Goal: Find specific page/section: Find specific page/section

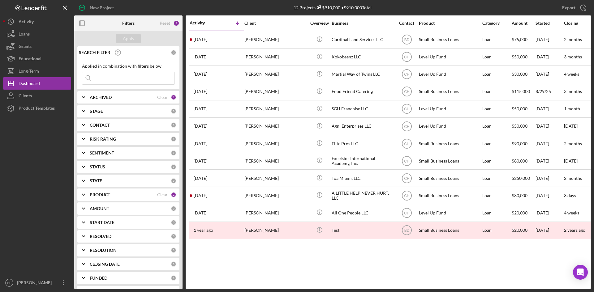
click at [125, 100] on div "ARCHIVED" at bounding box center [123, 97] width 67 height 5
click at [85, 130] on input "Archived" at bounding box center [85, 133] width 6 height 6
checkbox input "true"
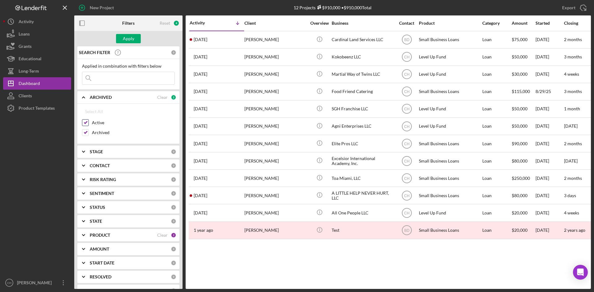
click at [86, 123] on input "Active" at bounding box center [85, 123] width 6 height 6
checkbox input "false"
click at [127, 38] on div "Apply" at bounding box center [128, 38] width 11 height 9
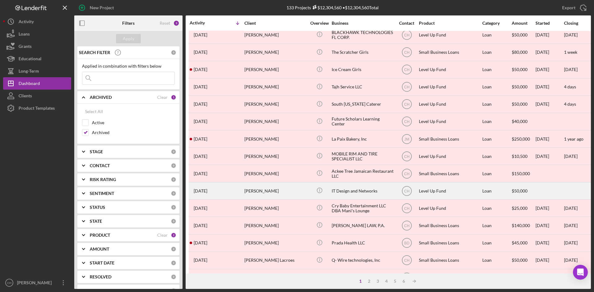
scroll to position [168, 0]
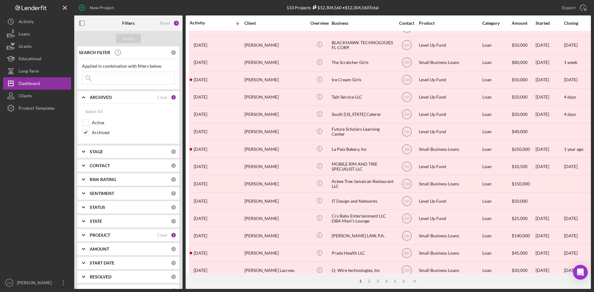
click at [116, 235] on div "PRODUCT" at bounding box center [123, 235] width 67 height 5
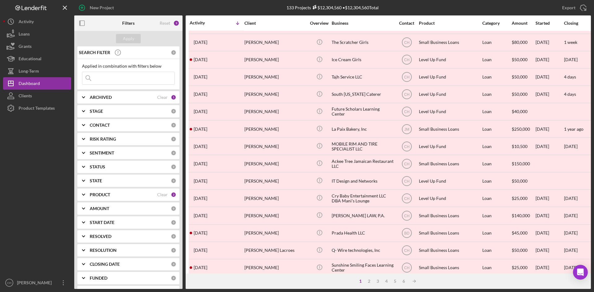
scroll to position [199, 0]
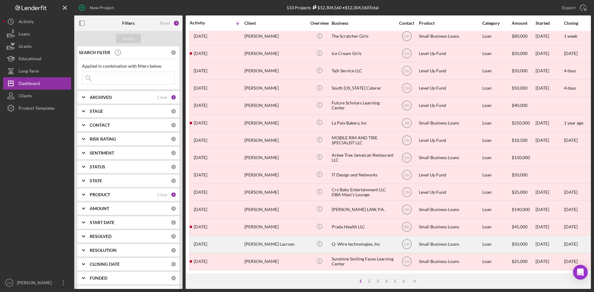
click at [274, 240] on div "[PERSON_NAME] Lacroes" at bounding box center [275, 244] width 62 height 16
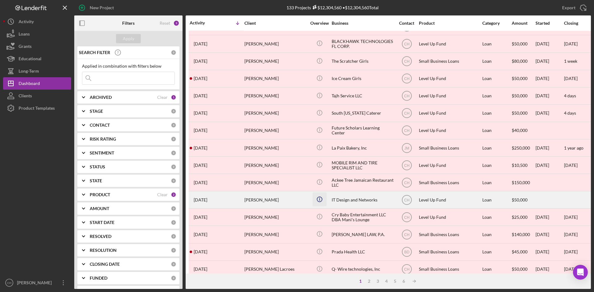
scroll to position [185, 0]
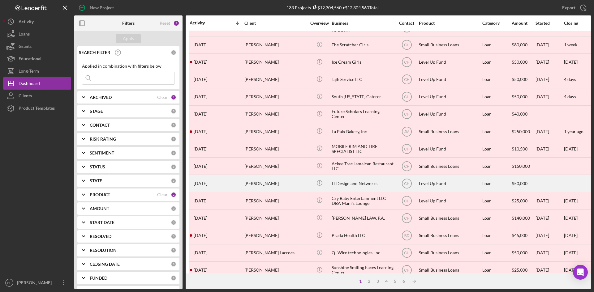
click at [274, 185] on div "[PERSON_NAME]" at bounding box center [275, 183] width 62 height 16
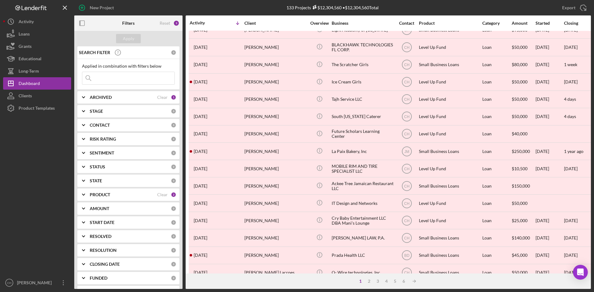
scroll to position [199, 0]
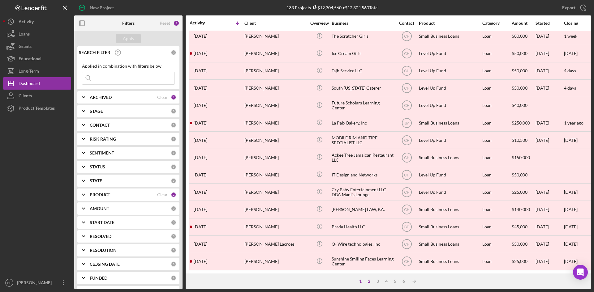
click at [370, 283] on div "2" at bounding box center [368, 281] width 9 height 5
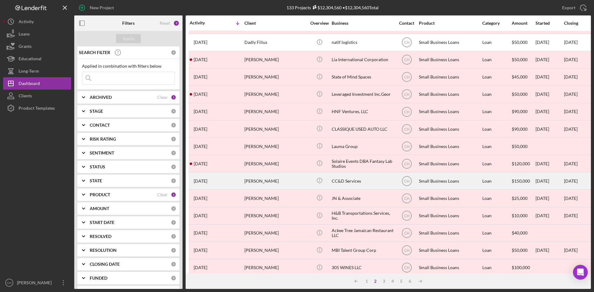
scroll to position [0, 0]
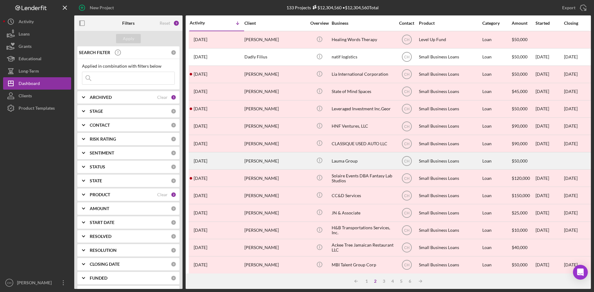
click at [296, 161] on div "[PERSON_NAME]" at bounding box center [275, 161] width 62 height 16
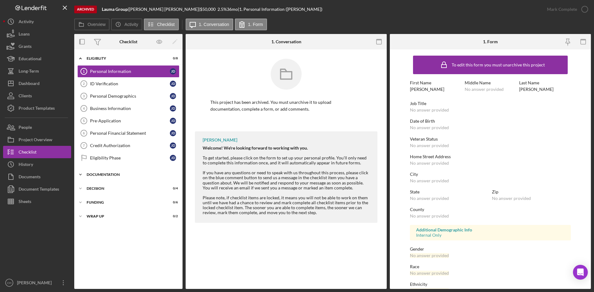
click at [79, 173] on icon "Icon/Expander" at bounding box center [80, 174] width 12 height 12
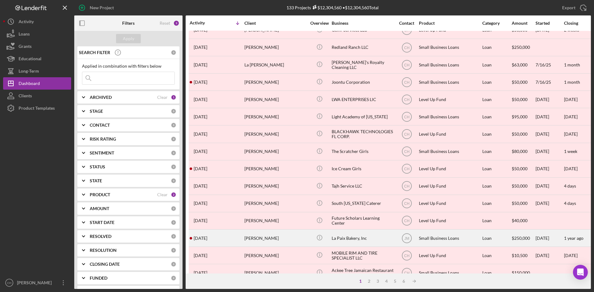
scroll to position [93, 0]
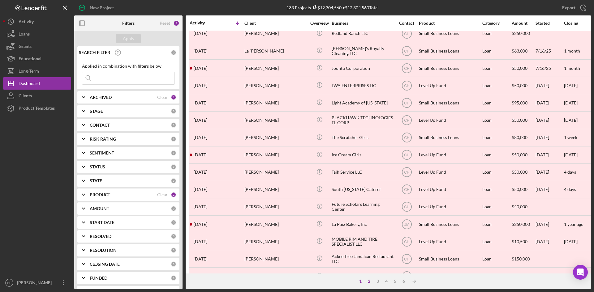
click at [371, 282] on div "2" at bounding box center [368, 281] width 9 height 5
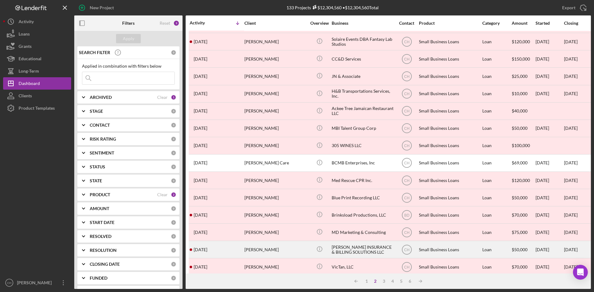
scroll to position [137, 0]
